Goal: Check status

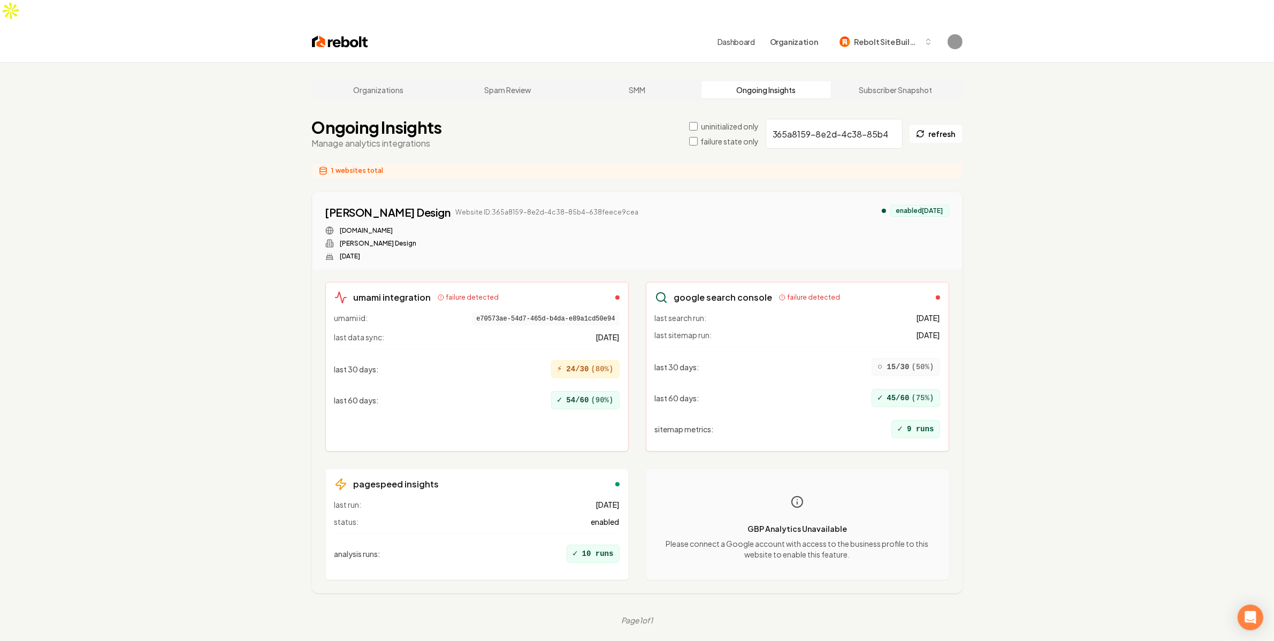
click at [206, 426] on div "Organizations Spam Review SMM Ongoing Insights Subscriber Snapshot Ongoing Insi…" at bounding box center [637, 382] width 1274 height 641
click at [939, 411] on div "google search console failure detected last search run: 13 days ago last sitema…" at bounding box center [797, 367] width 303 height 170
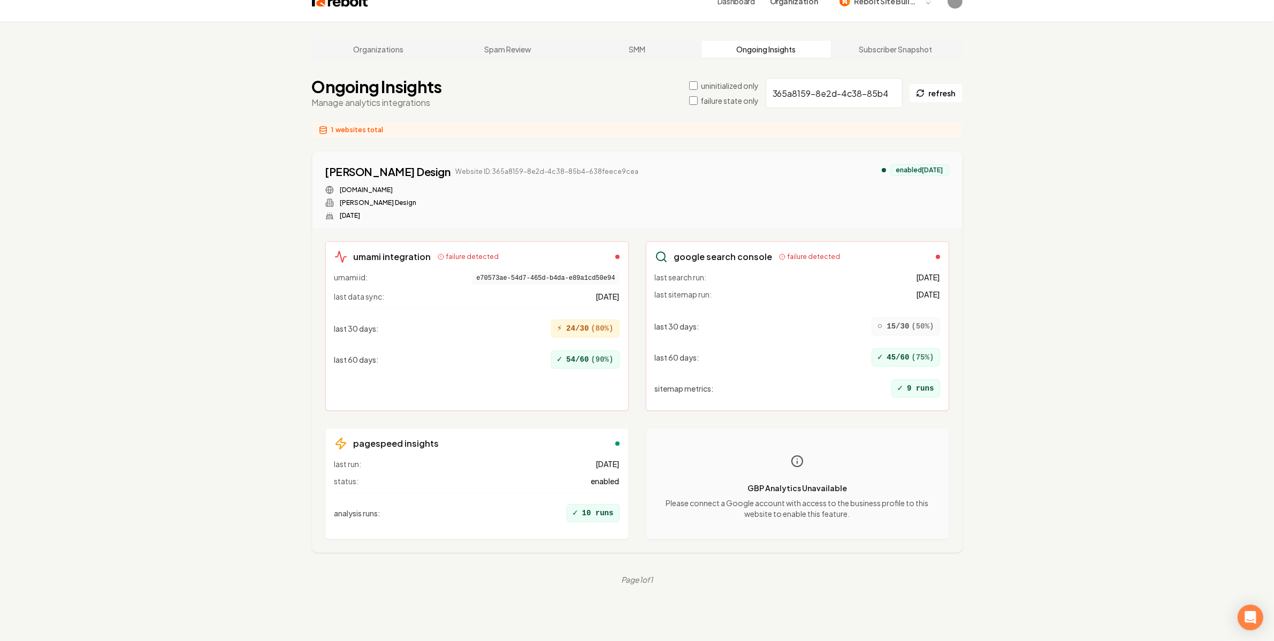
click at [939, 428] on div "GBP Analytics Unavailable Please connect a Google account with access to the bu…" at bounding box center [797, 483] width 303 height 111
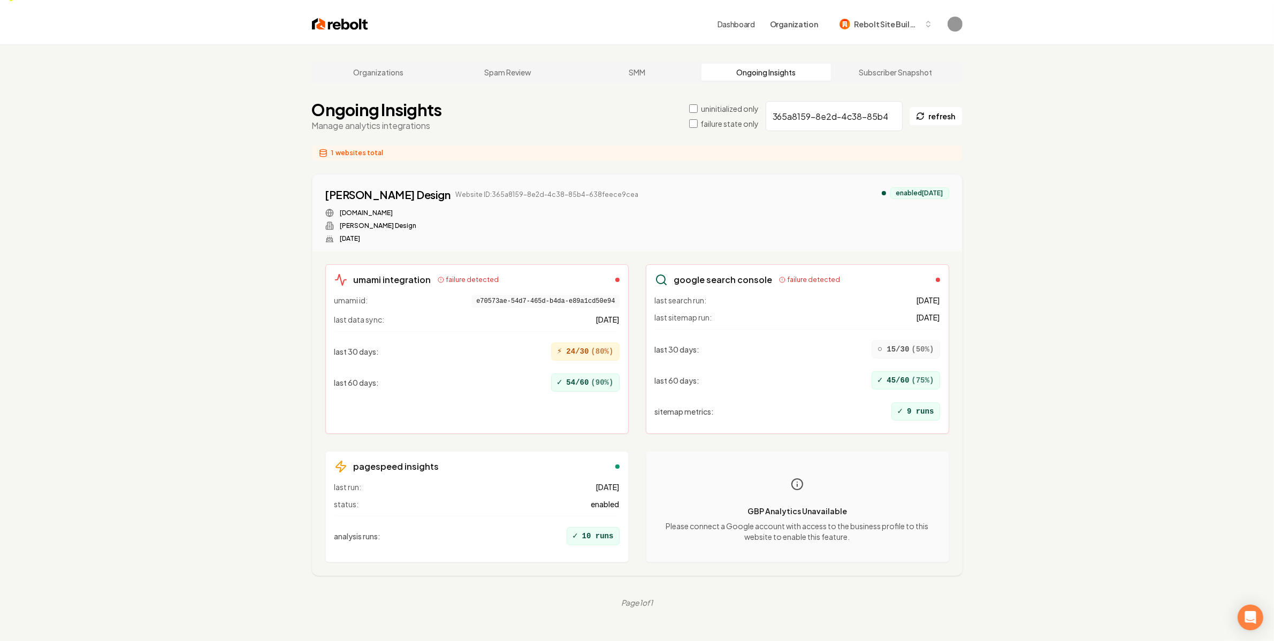
scroll to position [41, 0]
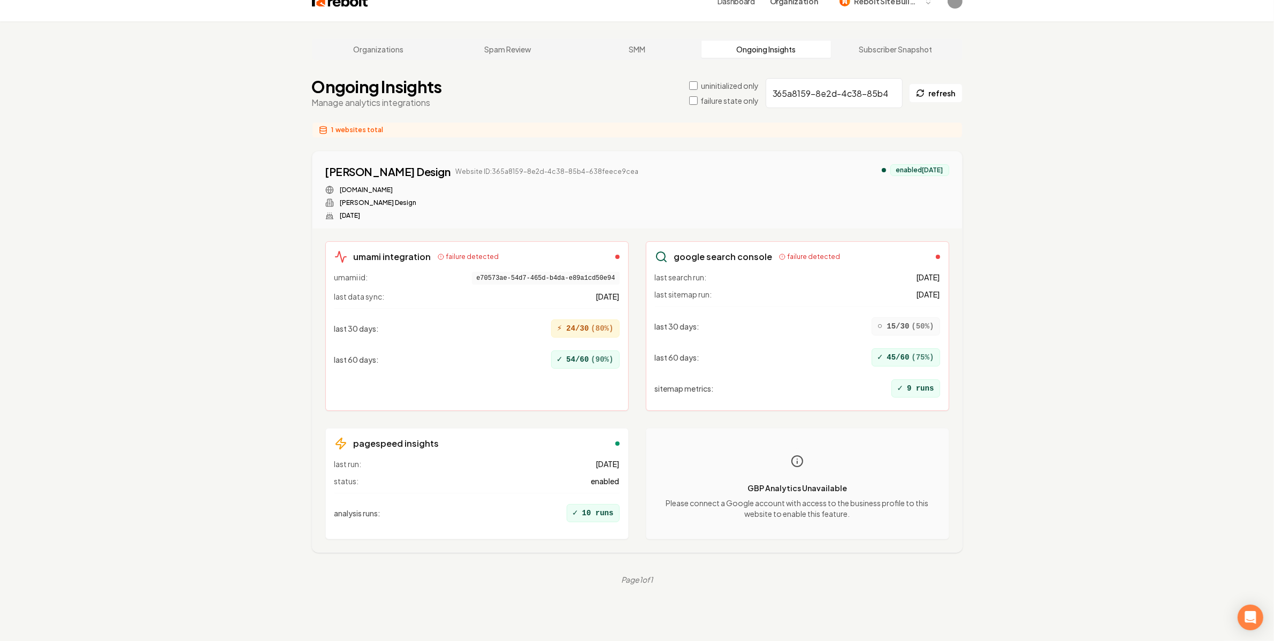
click at [939, 428] on div "GBP Analytics Unavailable Please connect a Google account with access to the bu…" at bounding box center [797, 483] width 303 height 111
click at [1004, 327] on div "Organizations Spam Review SMM Ongoing Insights Subscriber Snapshot Ongoing Insi…" at bounding box center [637, 341] width 1274 height 641
click at [678, 321] on span "last 30 days :" at bounding box center [677, 326] width 45 height 11
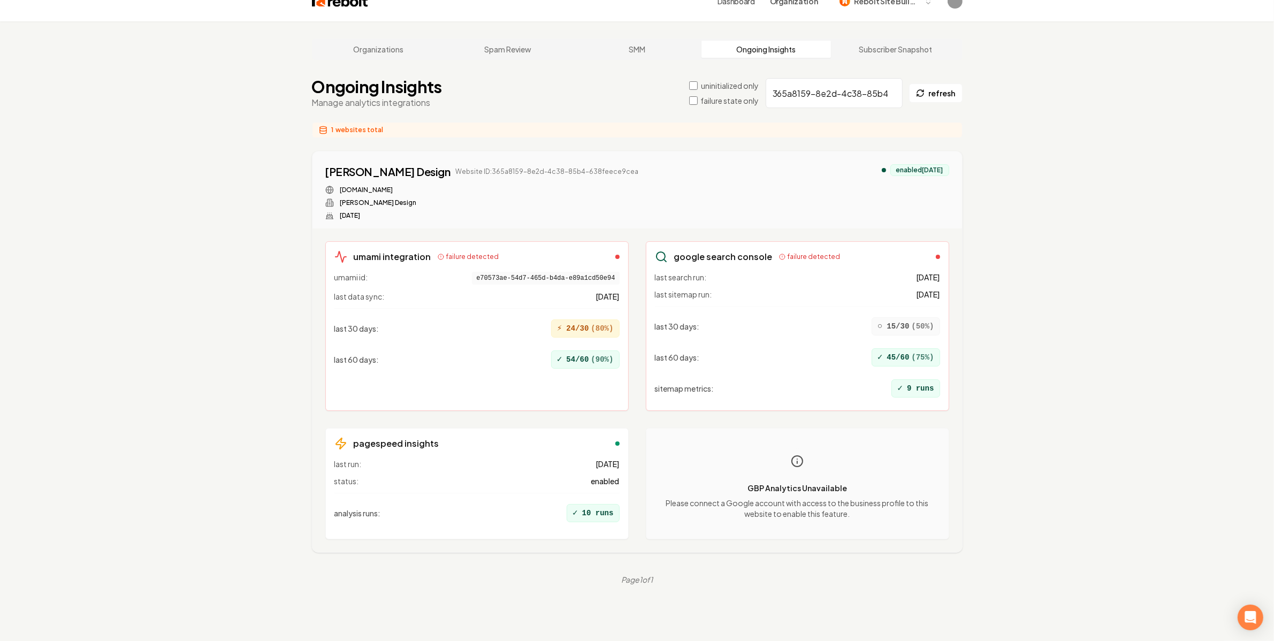
click at [689, 289] on span "last sitemap run:" at bounding box center [683, 294] width 57 height 11
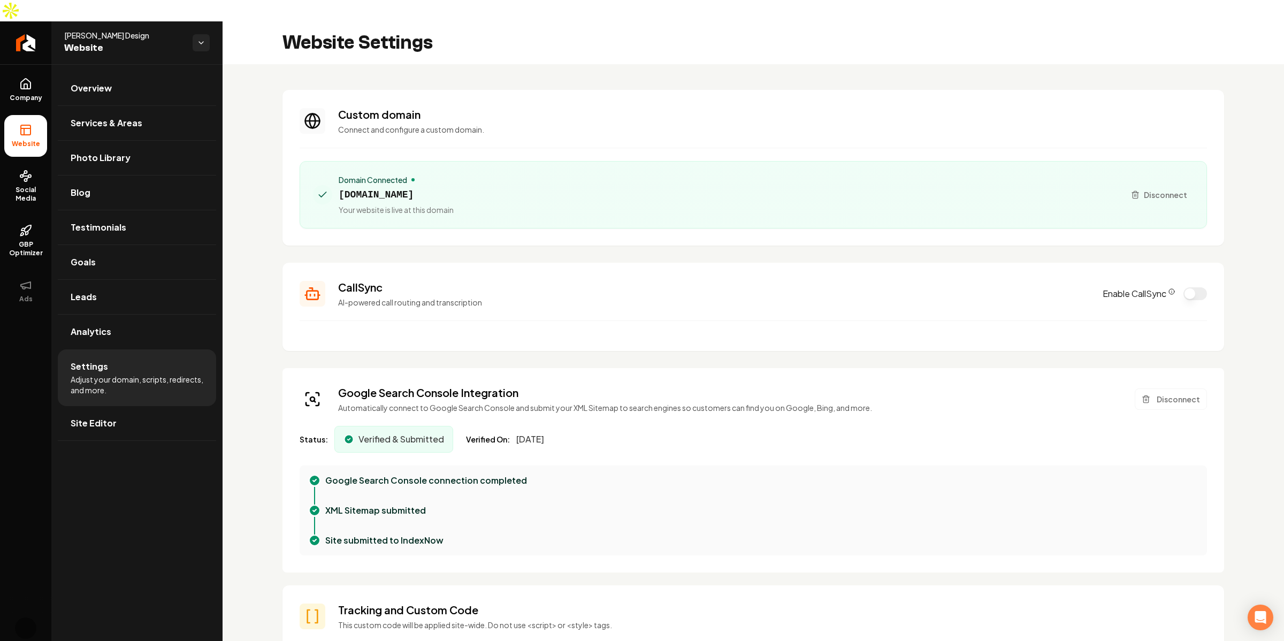
click at [562, 263] on section "CallSync AI-powered call routing and transcription Enable CallSync" at bounding box center [753, 307] width 942 height 88
click at [689, 280] on div "CallSync AI-powered call routing and transcription" at bounding box center [714, 294] width 752 height 28
